Goal: Task Accomplishment & Management: Complete application form

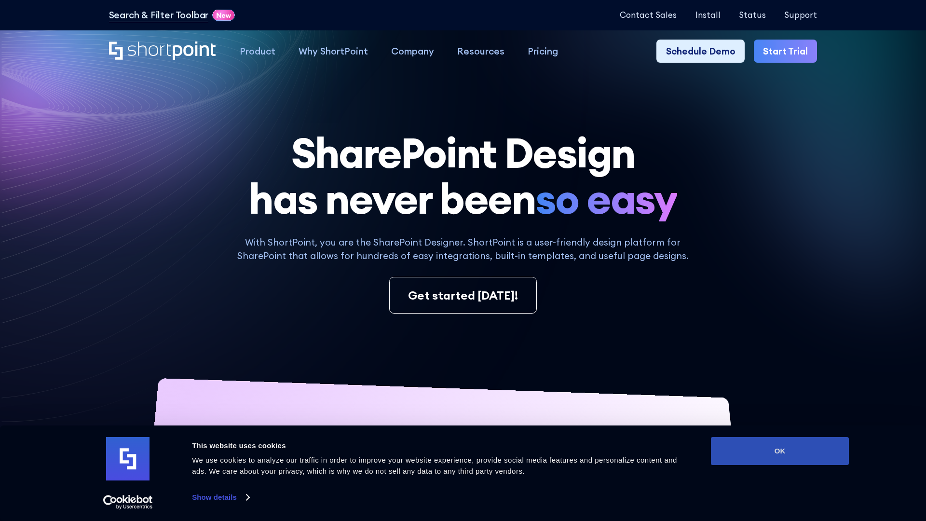
click at [780, 451] on button "OK" at bounding box center [780, 451] width 138 height 28
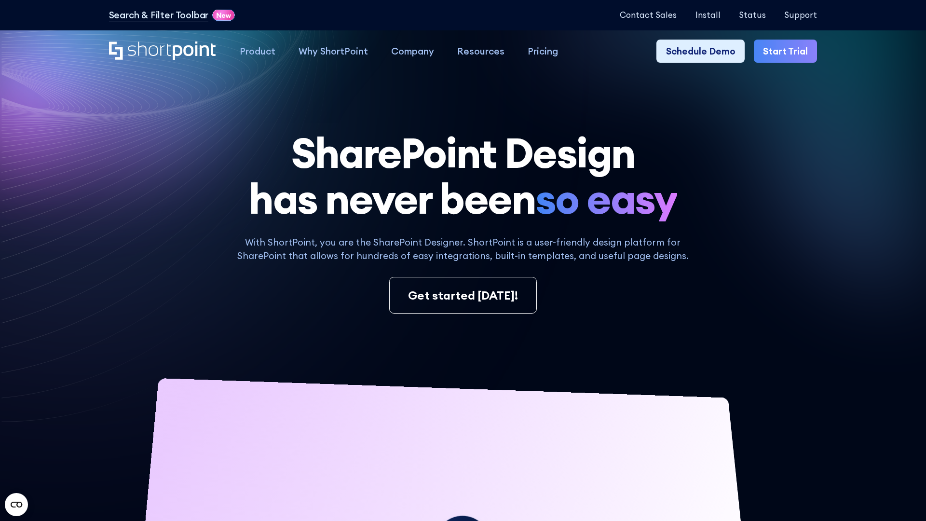
click at [786, 51] on link "Start Trial" at bounding box center [785, 51] width 63 height 23
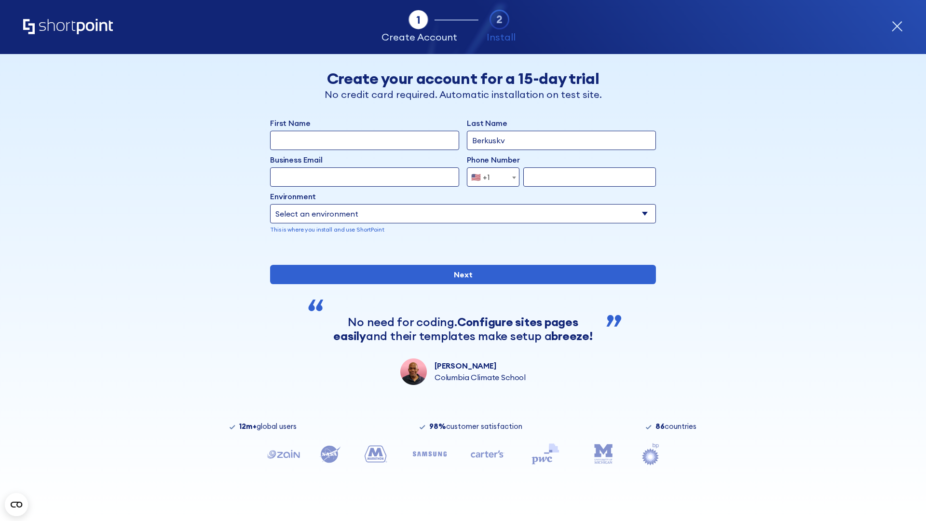
type input "Berkuskv"
type input "test@shortpoint.com"
type input "2125556789"
select select "Microsoft 365"
type input "2125556789"
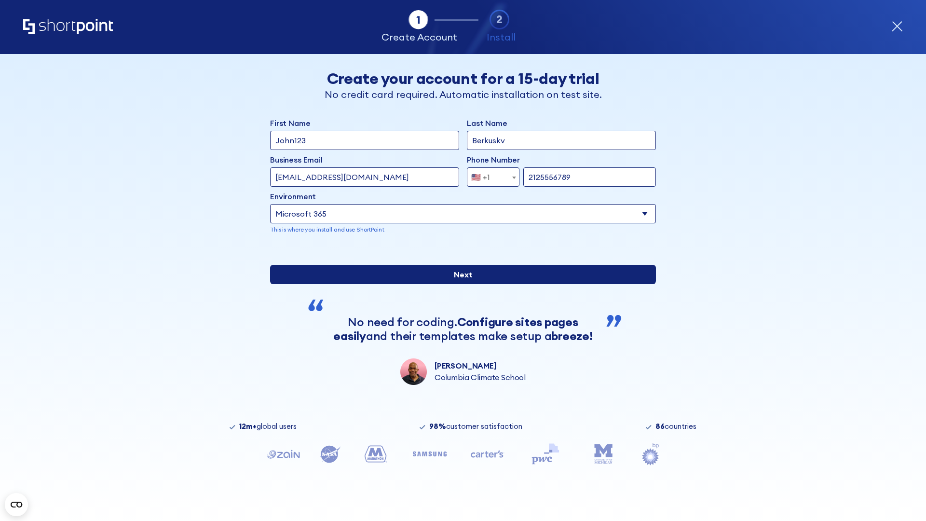
type input "John123"
click at [463, 284] on input "Next" at bounding box center [463, 274] width 386 height 19
